Goal: Task Accomplishment & Management: Use online tool/utility

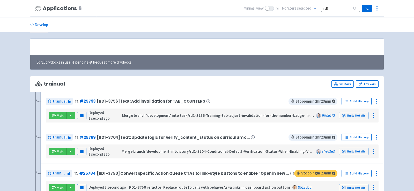
scroll to position [52, 0]
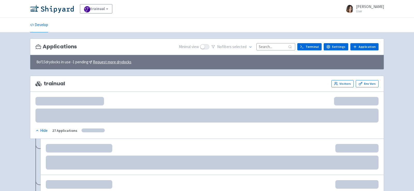
scroll to position [52, 0]
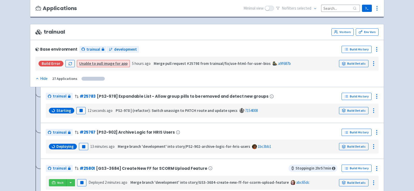
click at [326, 9] on input at bounding box center [340, 8] width 39 height 7
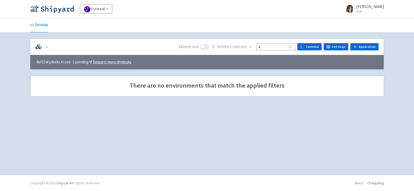
scroll to position [0, 0]
type input "к"
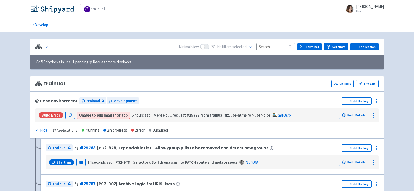
click at [282, 43] on div "No filter s selected" at bounding box center [253, 47] width 84 height 8
click at [270, 45] on input at bounding box center [275, 46] width 39 height 7
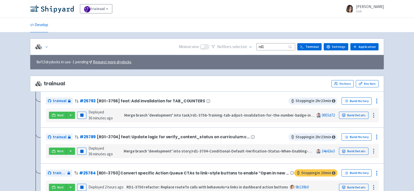
type input "rd1"
click at [80, 114] on rect "button" at bounding box center [81, 115] width 3 height 3
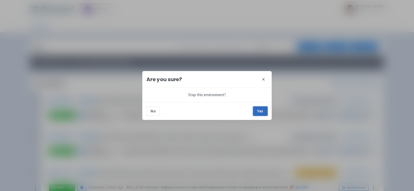
click at [264, 106] on button "Yes" at bounding box center [260, 110] width 14 height 9
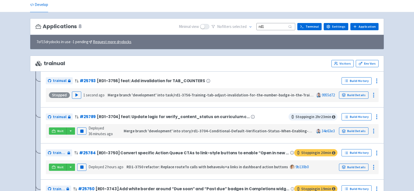
scroll to position [21, 0]
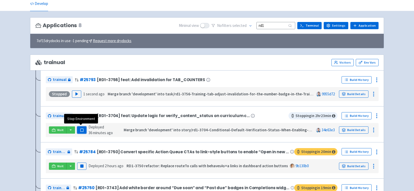
click at [80, 129] on rect "button" at bounding box center [81, 130] width 3 height 3
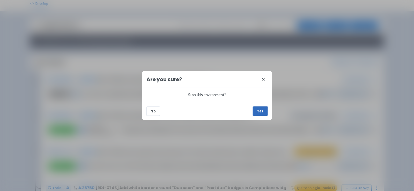
click at [257, 111] on button "Yes" at bounding box center [260, 110] width 14 height 9
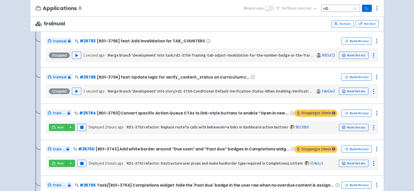
scroll to position [61, 0]
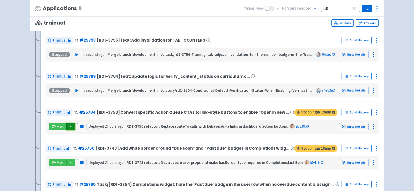
click at [71, 125] on button "button" at bounding box center [70, 126] width 9 height 7
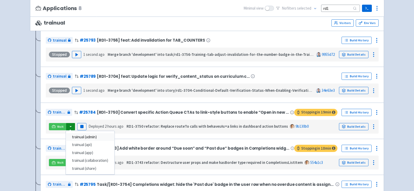
click at [89, 134] on link "trainual (admin)" at bounding box center [90, 137] width 49 height 8
